Goal: Use online tool/utility: Utilize a website feature to perform a specific function

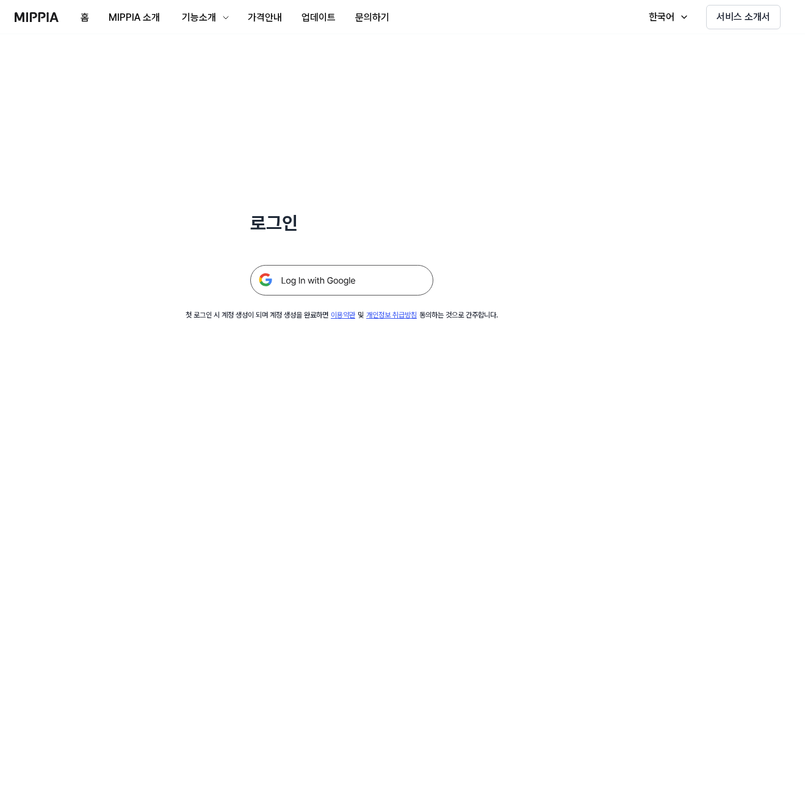
click at [336, 284] on img at bounding box center [341, 280] width 183 height 31
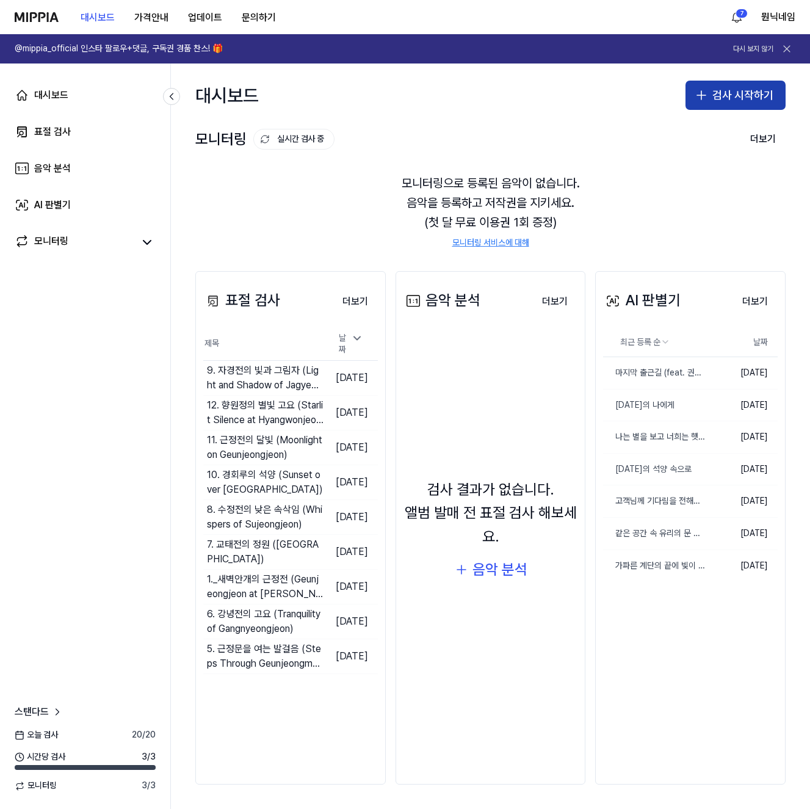
click at [728, 90] on button "검사 시작하기" at bounding box center [735, 95] width 100 height 29
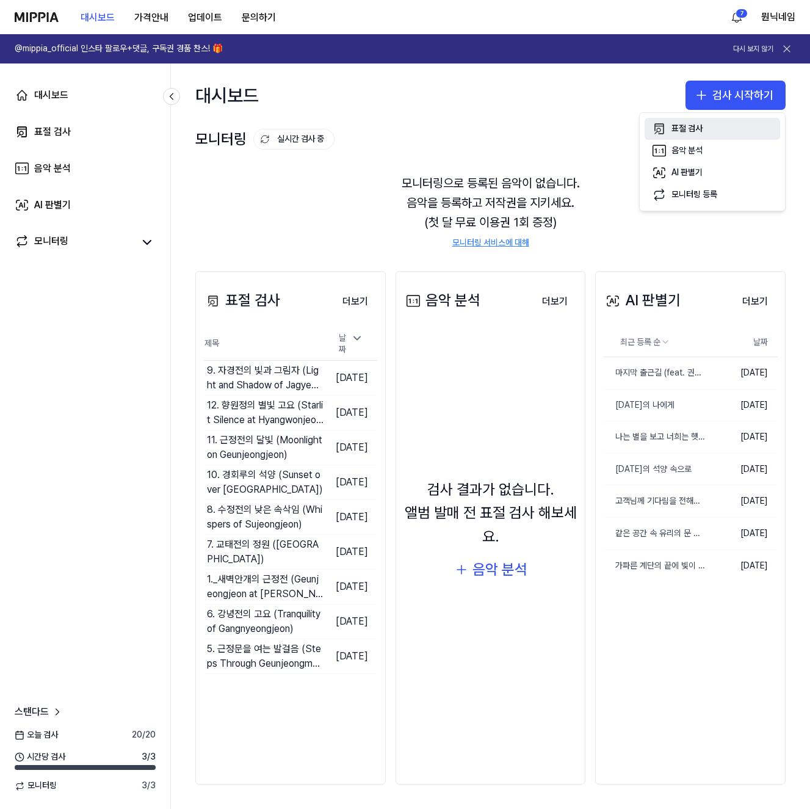
click at [709, 126] on button "표절 검사" at bounding box center [712, 129] width 135 height 22
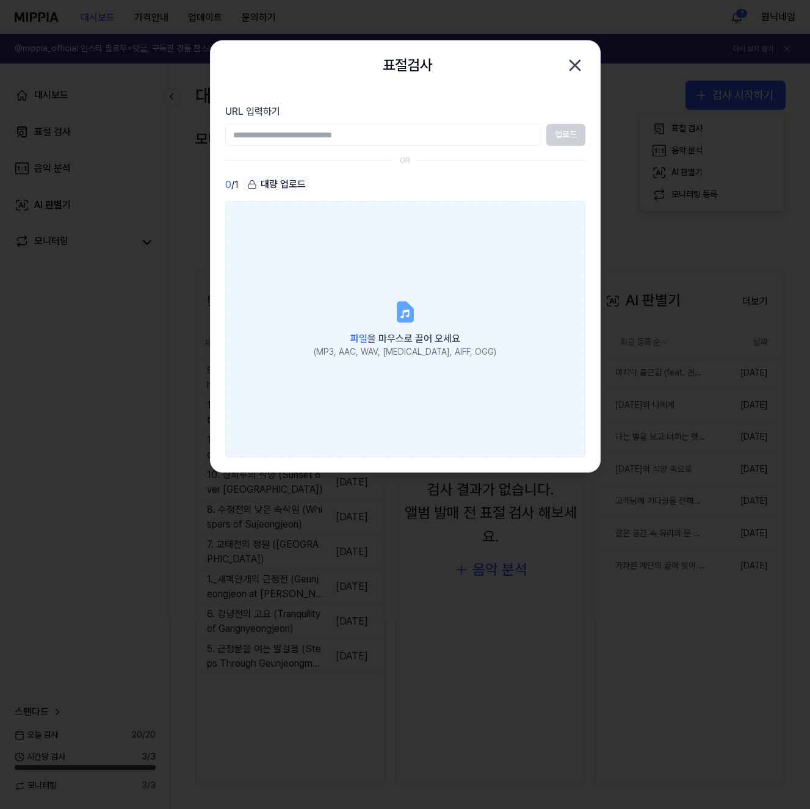
click at [438, 311] on label "파일 을 마우스로 끌어 오세요 (MP3, AAC, WAV, FLAC, AIFF, OGG)" at bounding box center [405, 329] width 360 height 256
click at [0, 0] on input "파일 을 마우스로 끌어 오세요 (MP3, AAC, WAV, FLAC, AIFF, OGG)" at bounding box center [0, 0] width 0 height 0
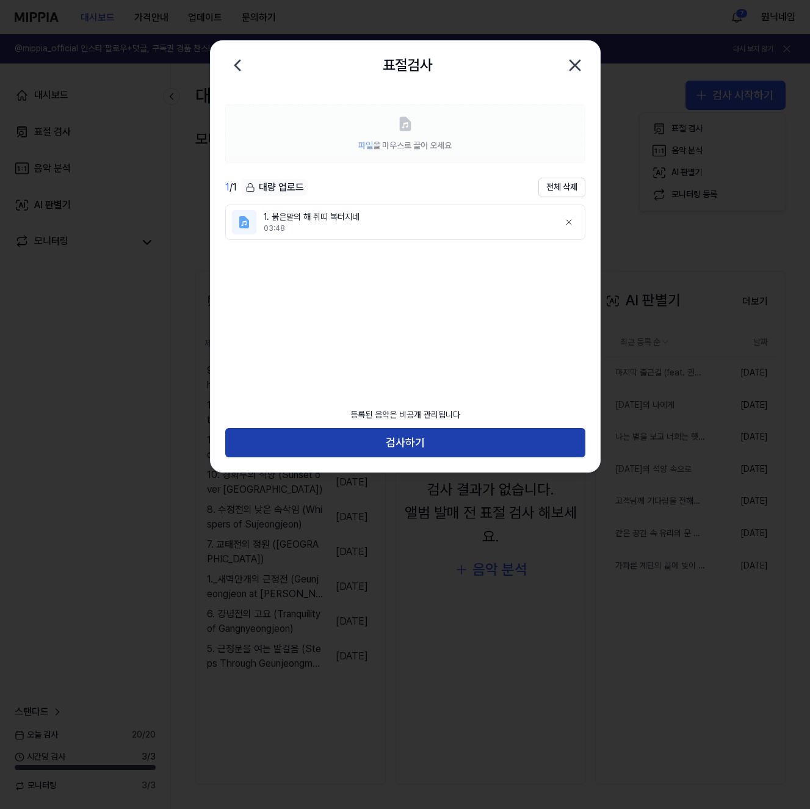
click at [461, 442] on button "검사하기" at bounding box center [405, 442] width 360 height 29
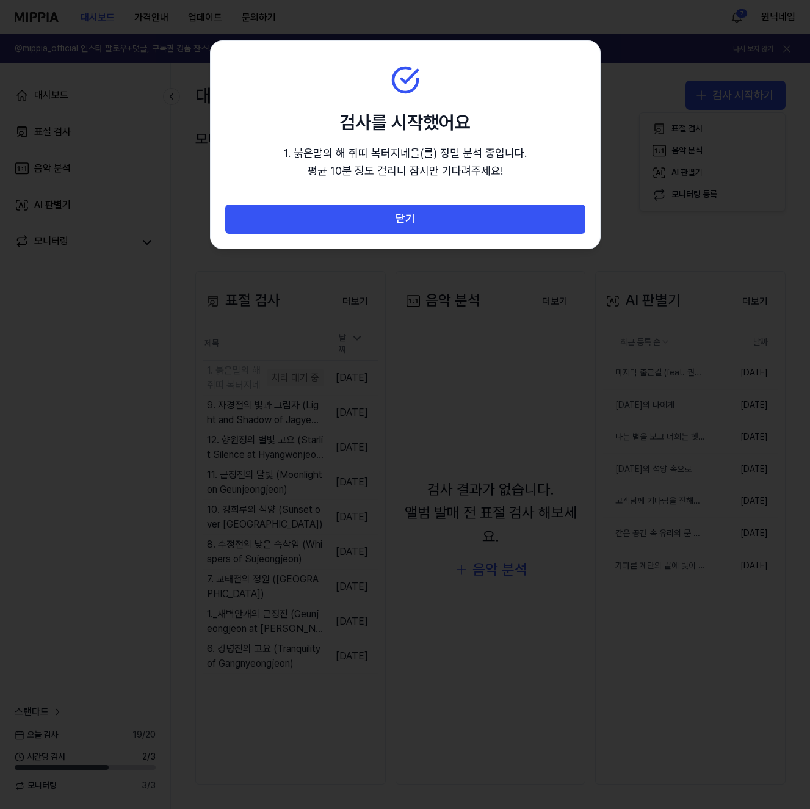
click at [470, 203] on section "검사를 시작했어요 1. 붉은말의 해 쥐띠 복터지네 을(를) 정밀 분석 중입니다. 평균 10분 정도 걸리니 잠시만 기…" at bounding box center [405, 123] width 389 height 164
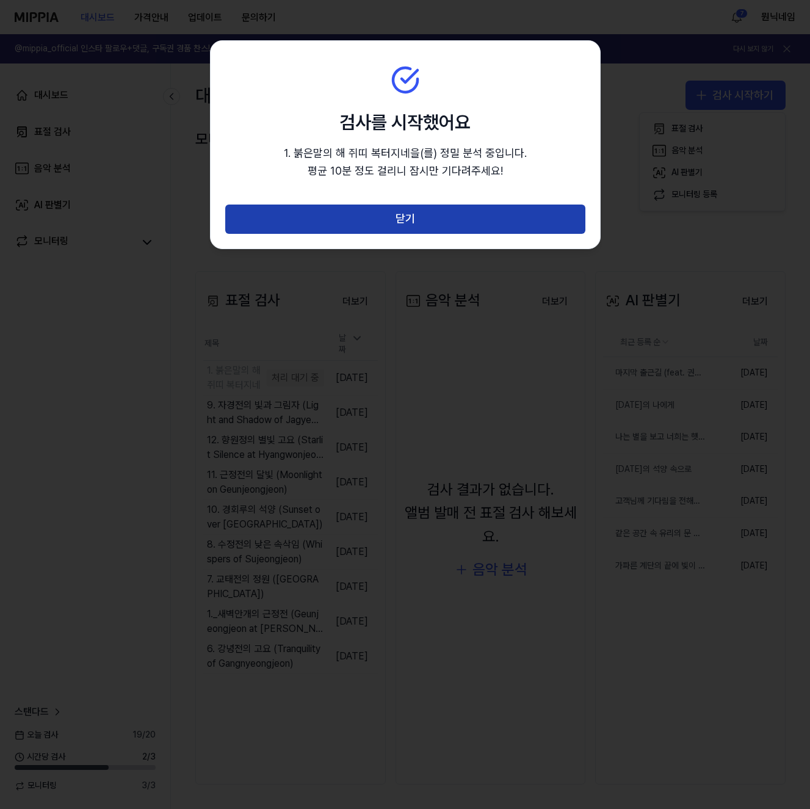
click at [471, 212] on button "닫기" at bounding box center [405, 218] width 360 height 29
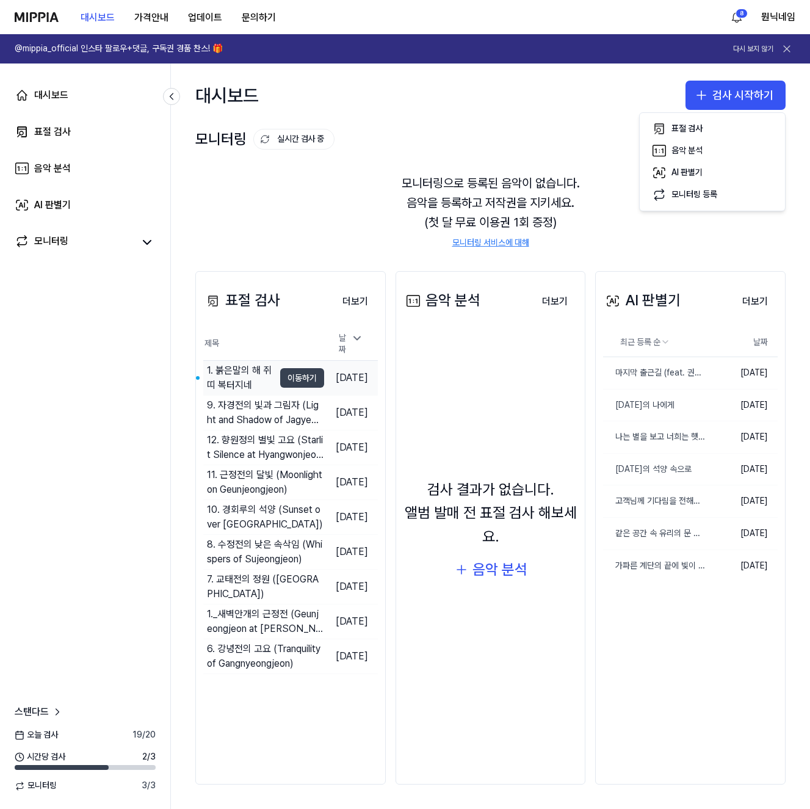
click at [280, 380] on button "이동하기" at bounding box center [302, 378] width 44 height 20
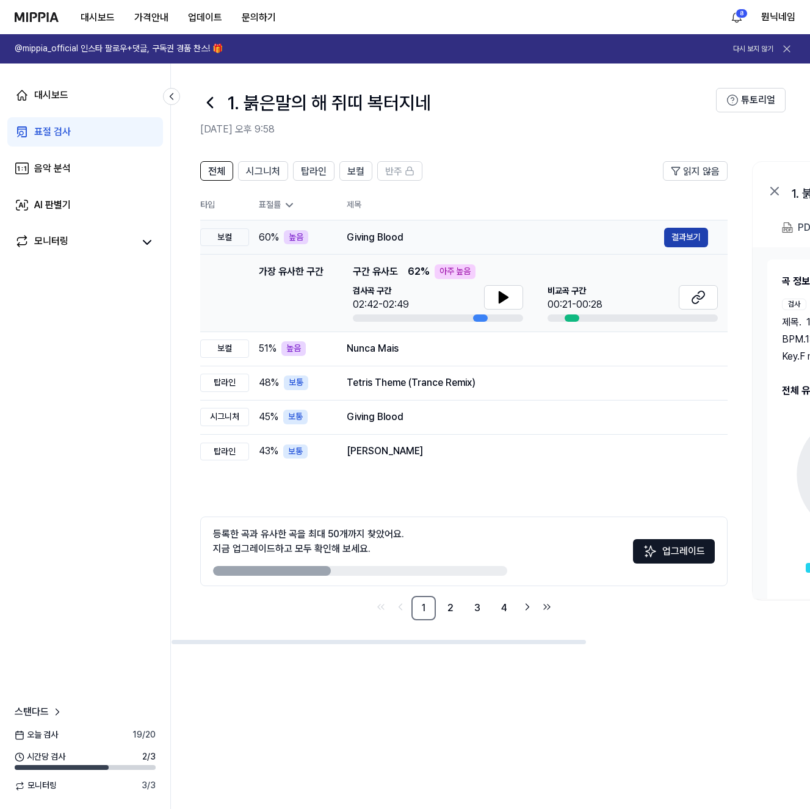
click at [693, 242] on button "결과보기" at bounding box center [686, 238] width 44 height 20
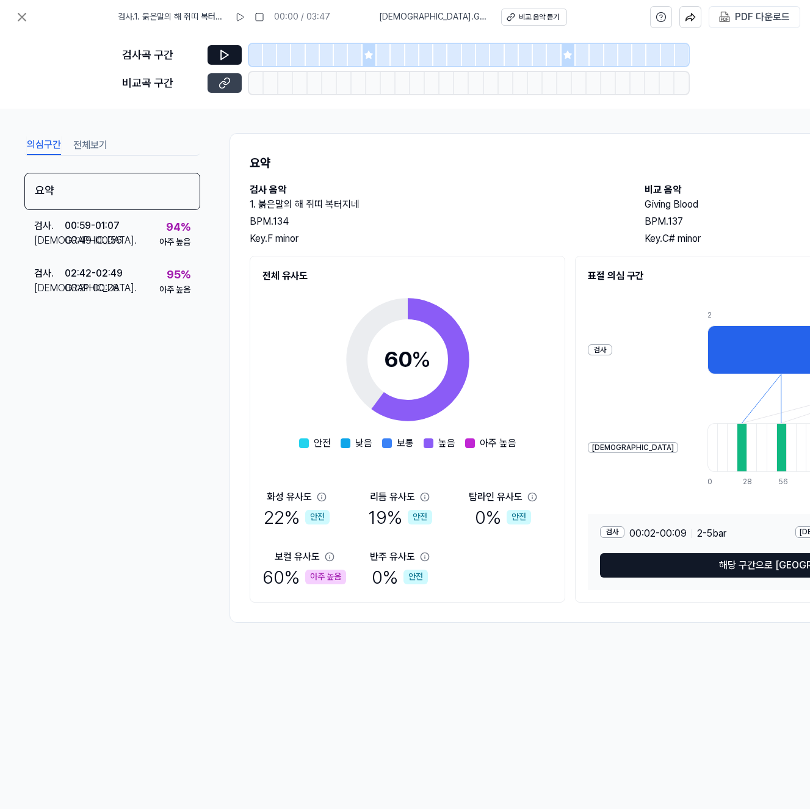
click at [228, 75] on button at bounding box center [225, 83] width 34 height 20
